Goal: Find specific page/section: Find specific page/section

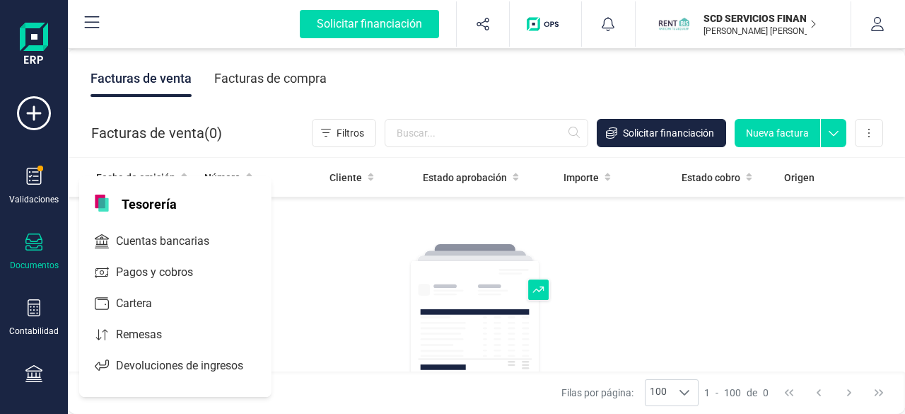
scroll to position [212, 0]
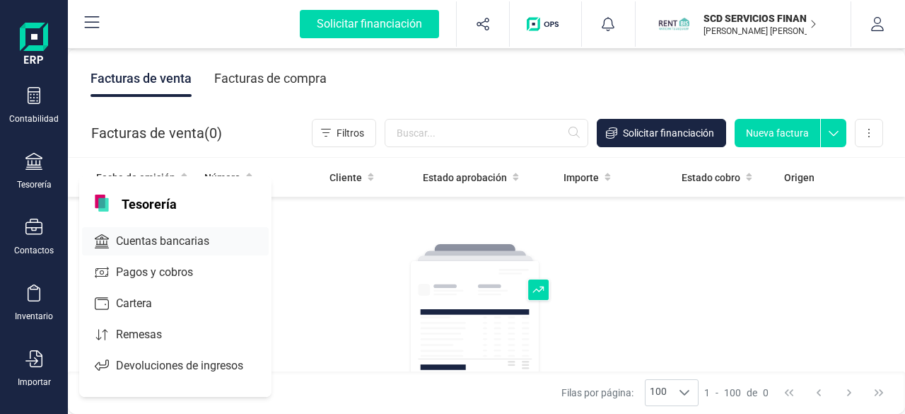
click at [166, 238] on span "Cuentas bancarias" at bounding box center [172, 241] width 124 height 17
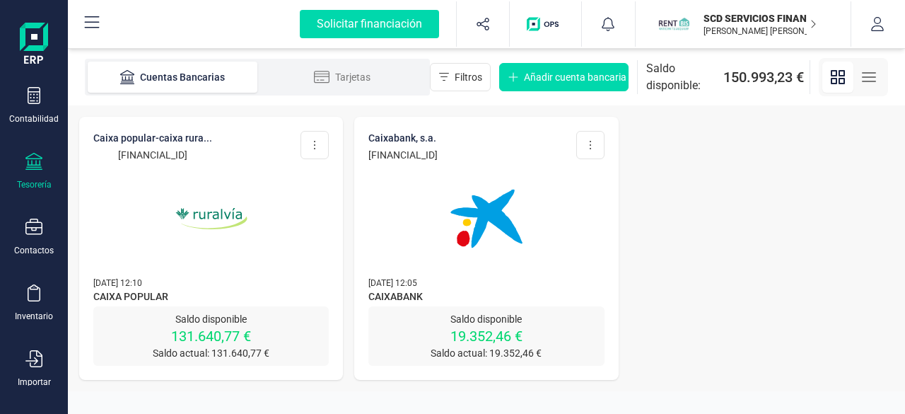
click at [748, 19] on p "SCD SERVICIOS FINANCIEROS SL" at bounding box center [760, 18] width 113 height 14
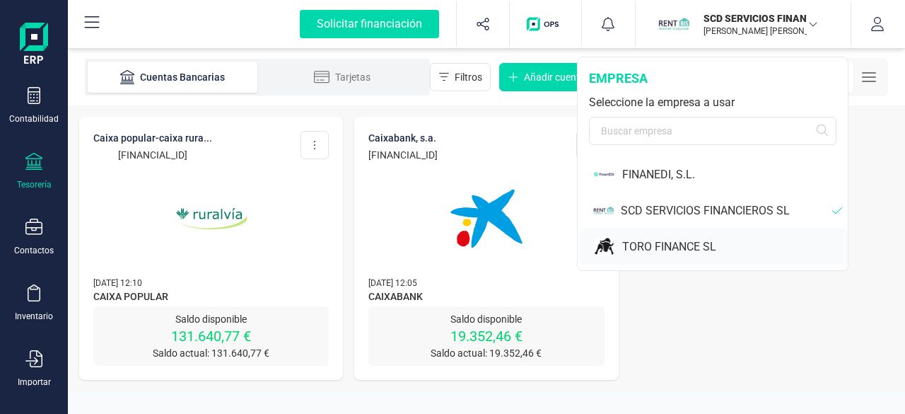
click at [658, 241] on div "TORO FINANCE SL" at bounding box center [735, 246] width 226 height 17
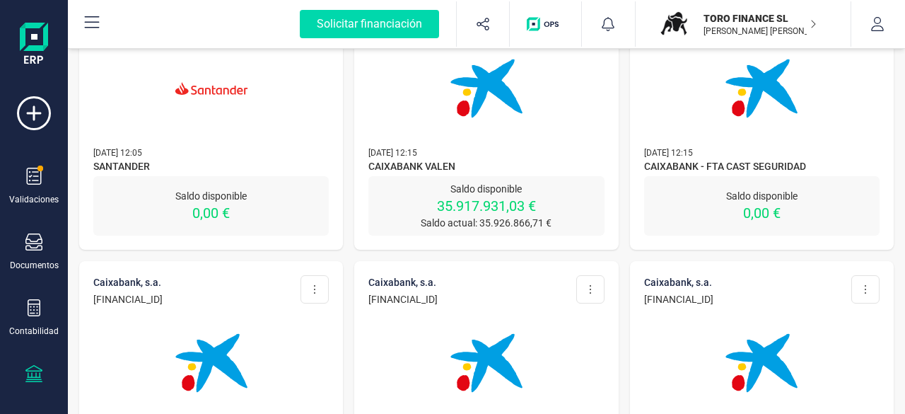
scroll to position [141, 0]
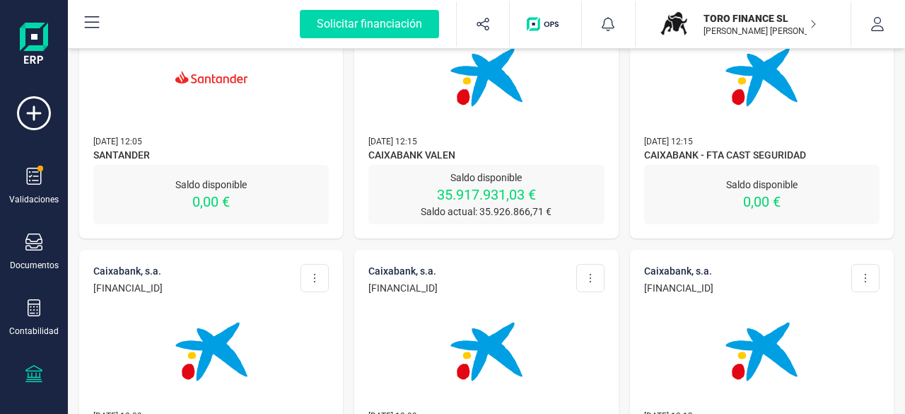
click at [475, 128] on img at bounding box center [486, 77] width 119 height 119
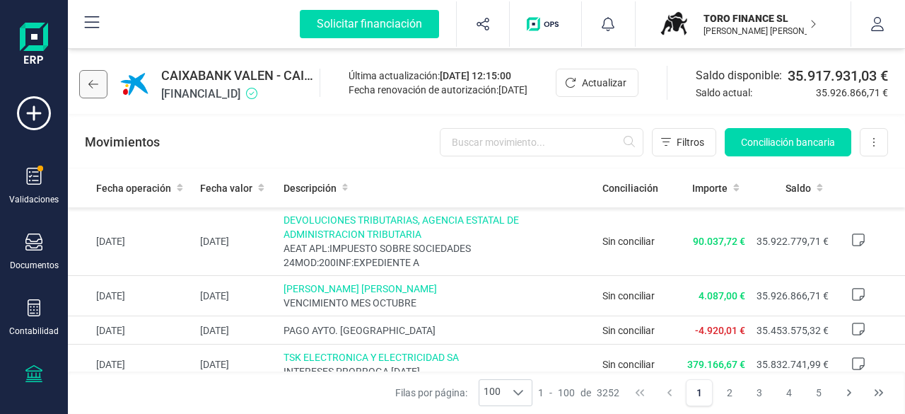
click at [88, 85] on icon at bounding box center [93, 84] width 10 height 11
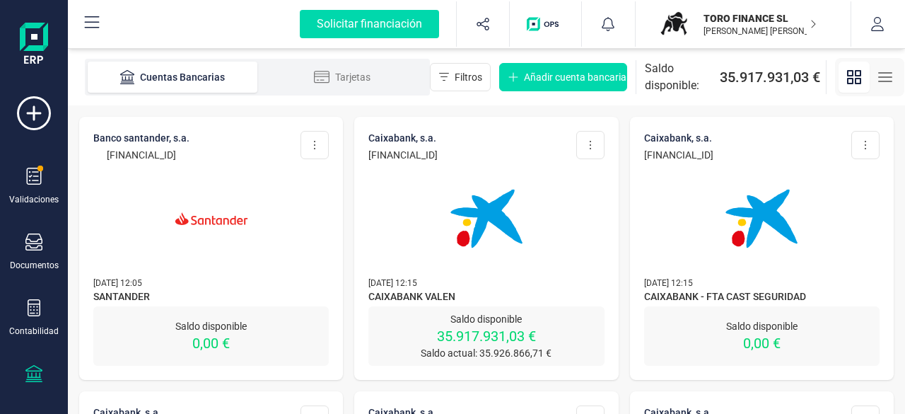
click at [489, 240] on img at bounding box center [486, 218] width 119 height 119
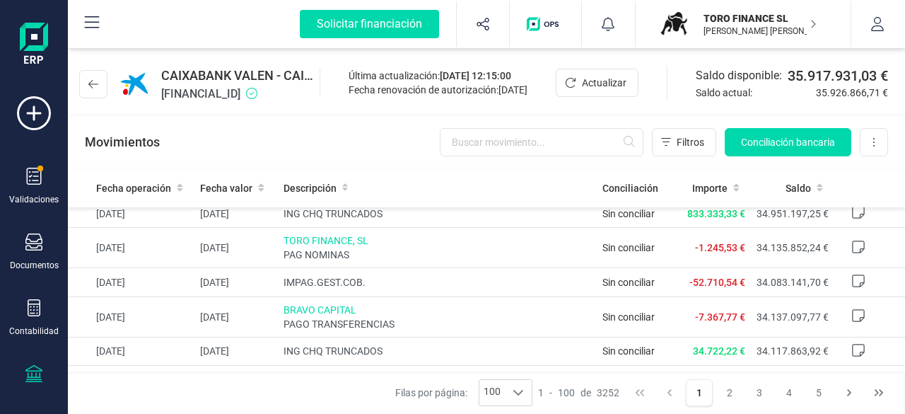
scroll to position [1202, 0]
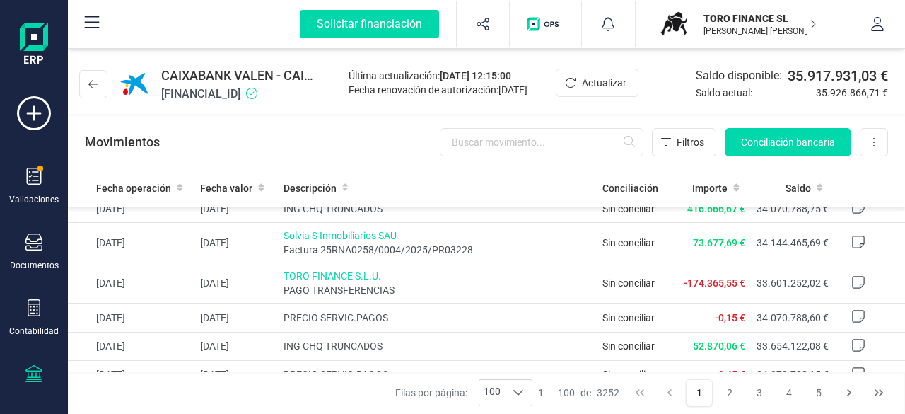
click at [745, 21] on p "TORO FINANCE SL" at bounding box center [760, 18] width 113 height 14
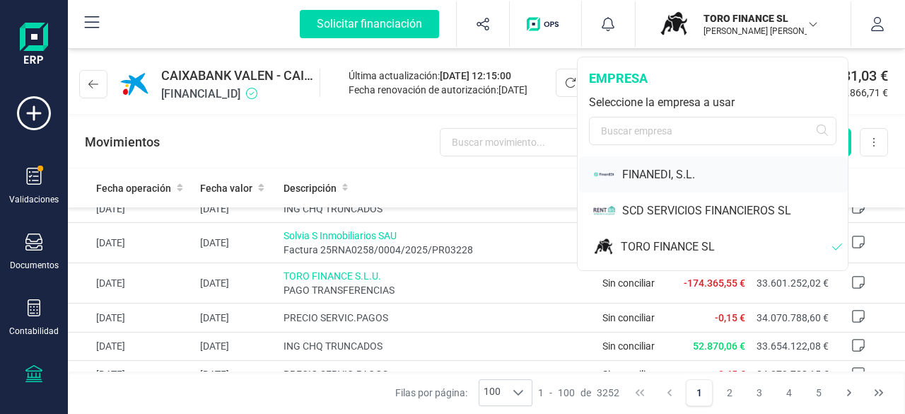
click at [653, 170] on div "FINANEDI, S.L." at bounding box center [735, 174] width 226 height 17
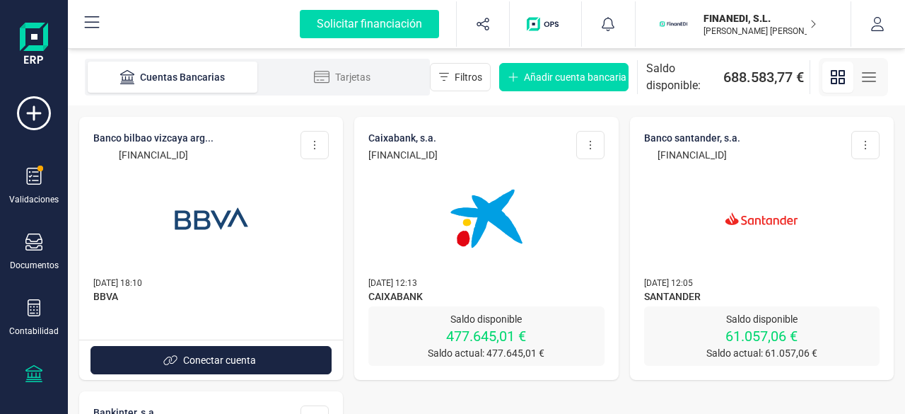
click at [740, 26] on p "[PERSON_NAME] [PERSON_NAME] VOZMEDIANO [PERSON_NAME]" at bounding box center [760, 30] width 113 height 11
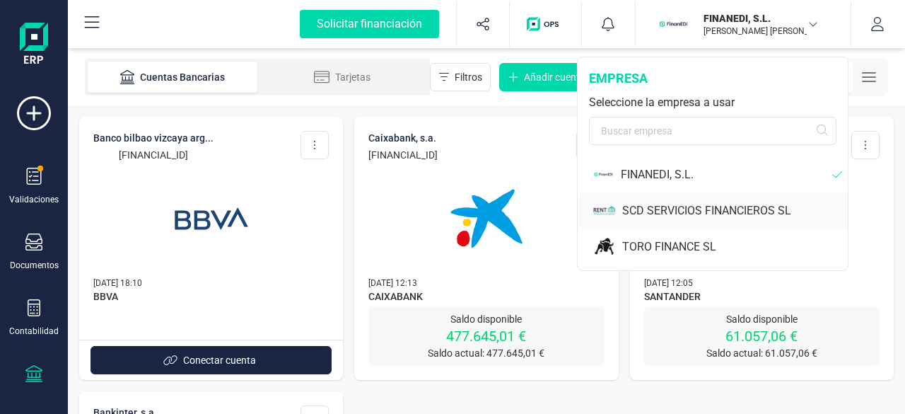
click at [663, 211] on div "SCD SERVICIOS FINANCIEROS SL" at bounding box center [735, 210] width 226 height 17
